Goal: Task Accomplishment & Management: Use online tool/utility

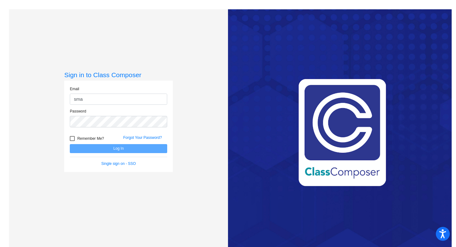
type input "[EMAIL_ADDRESS][DOMAIN_NAME]"
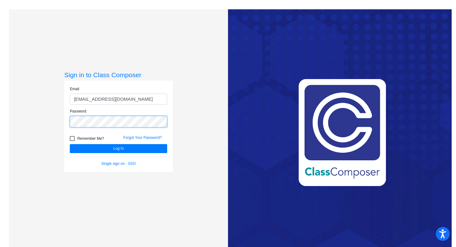
click at [70, 144] on button "Log In" at bounding box center [118, 148] width 97 height 9
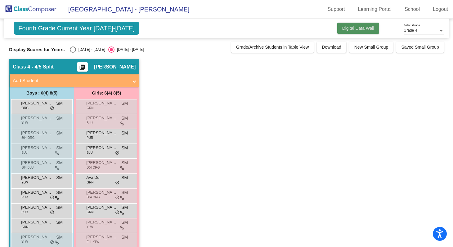
click at [344, 27] on span "Digital Data Wall" at bounding box center [358, 28] width 32 height 5
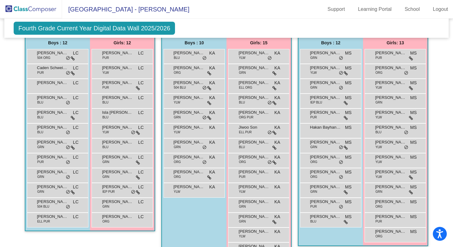
scroll to position [137, 0]
